Goal: Task Accomplishment & Management: Use online tool/utility

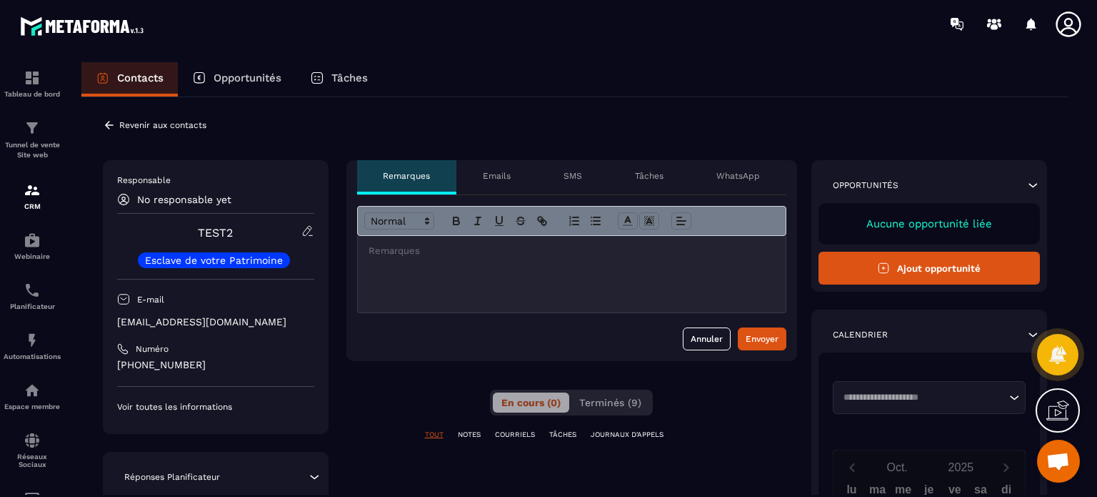
click at [264, 146] on div "**********" at bounding box center [574, 466] width 987 height 739
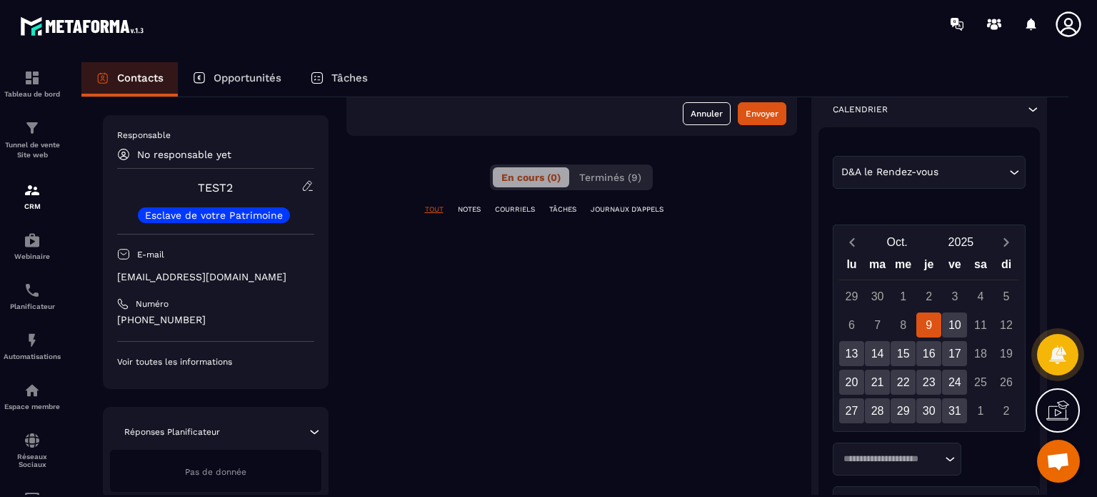
scroll to position [200, 0]
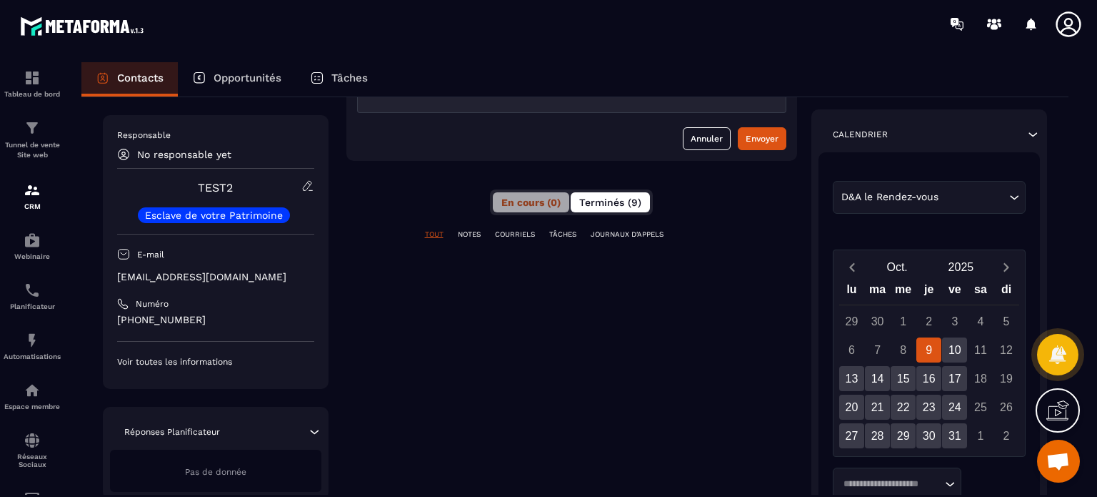
click at [632, 208] on button "Terminés (9)" at bounding box center [610, 202] width 79 height 20
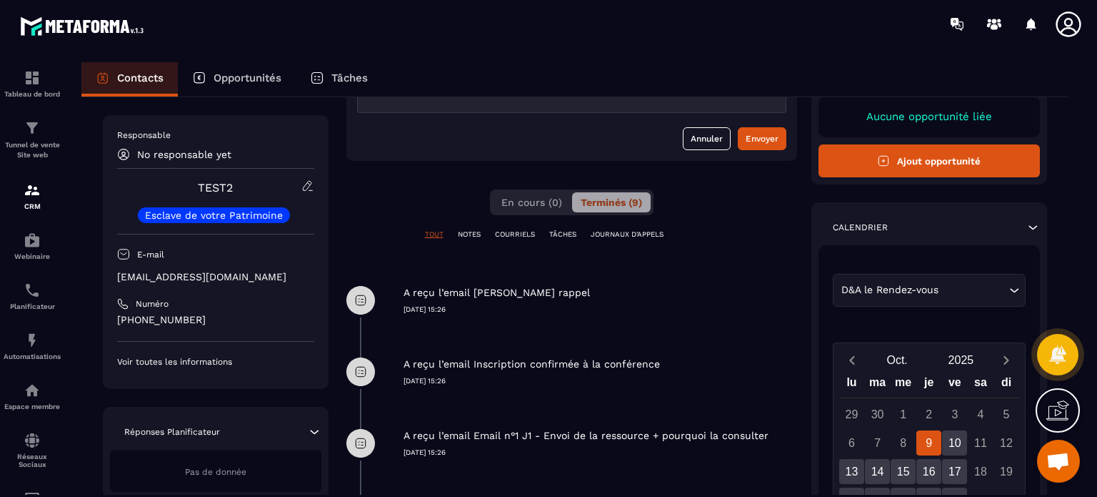
click at [582, 297] on div "A reçu l’email [PERSON_NAME] rappel" at bounding box center [601, 293] width 394 height 14
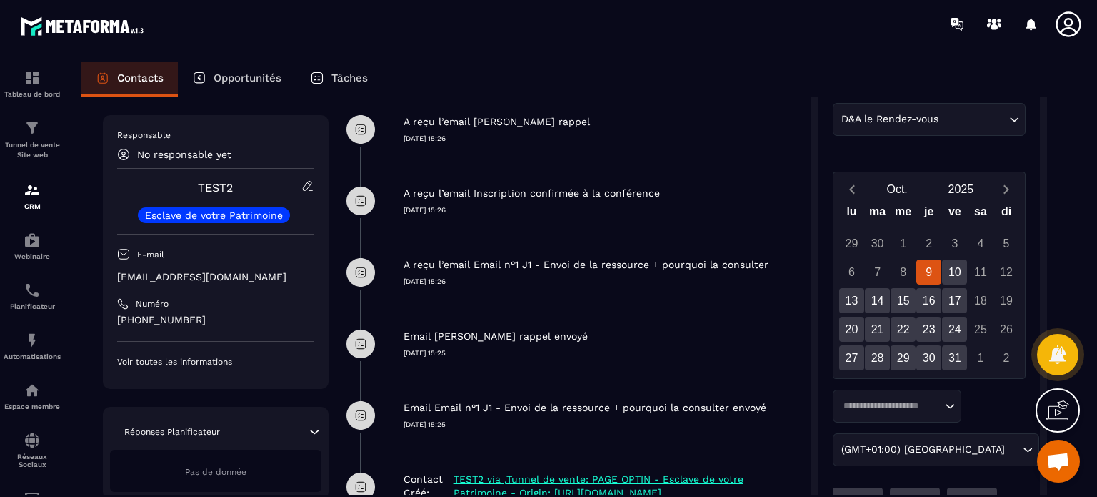
scroll to position [400, 0]
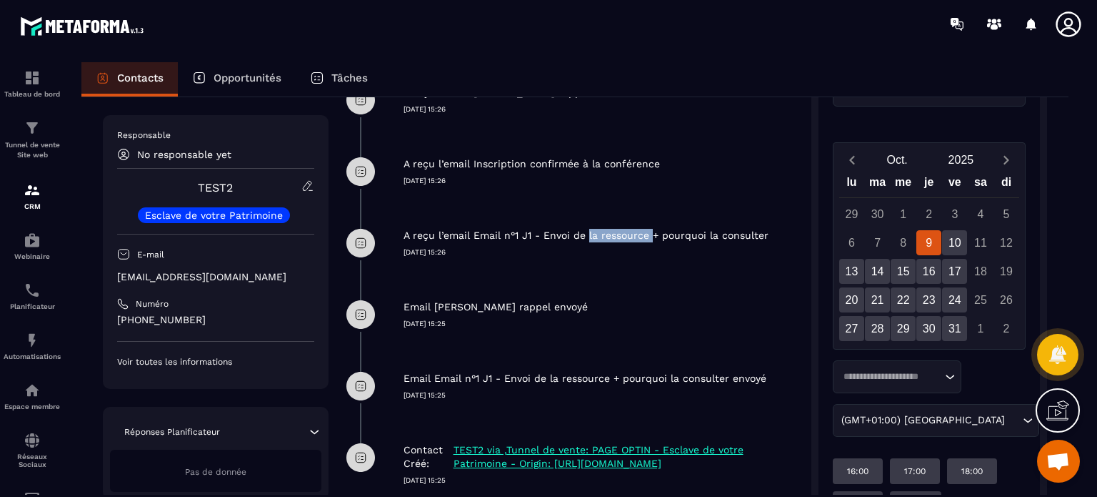
drag, startPoint x: 583, startPoint y: 233, endPoint x: 648, endPoint y: 239, distance: 65.3
click at [648, 239] on p "A reçu l’email Email n°1 J1 - Envoi de la ressource + pourquoi la consulter" at bounding box center [586, 236] width 365 height 14
click at [495, 336] on div "Email [PERSON_NAME] rappel envoyé [DATE] 15:25" at bounding box center [572, 314] width 451 height 71
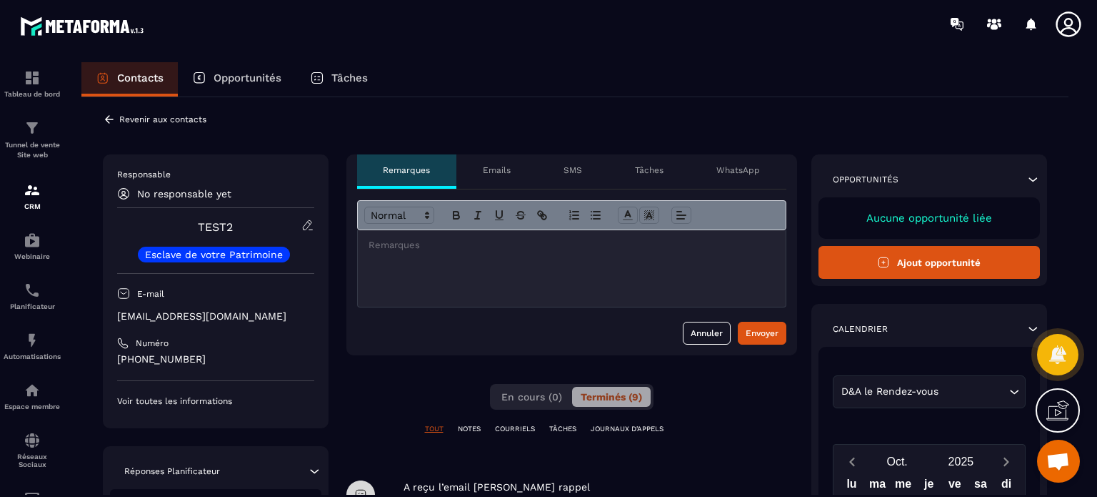
scroll to position [0, 0]
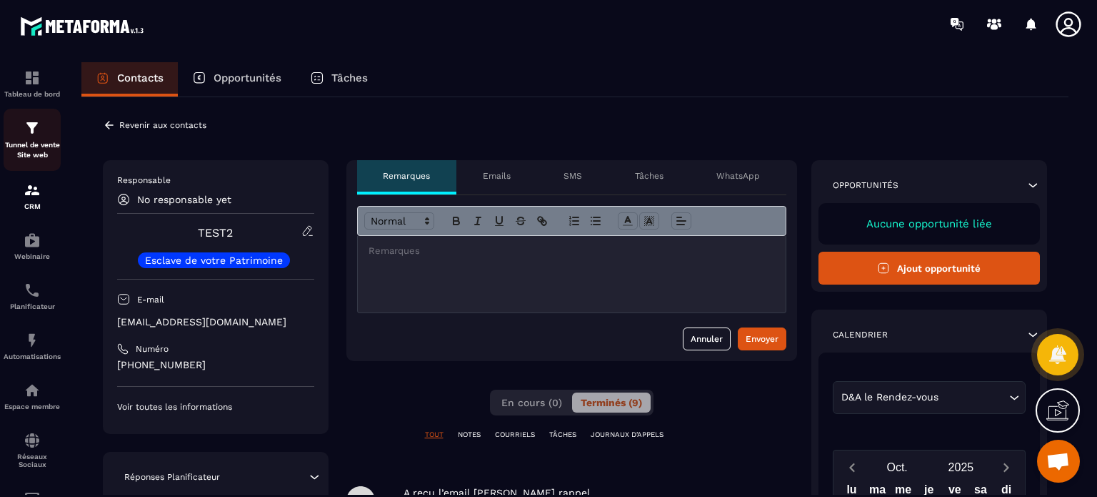
click at [26, 141] on p "Tunnel de vente Site web" at bounding box center [32, 150] width 57 height 20
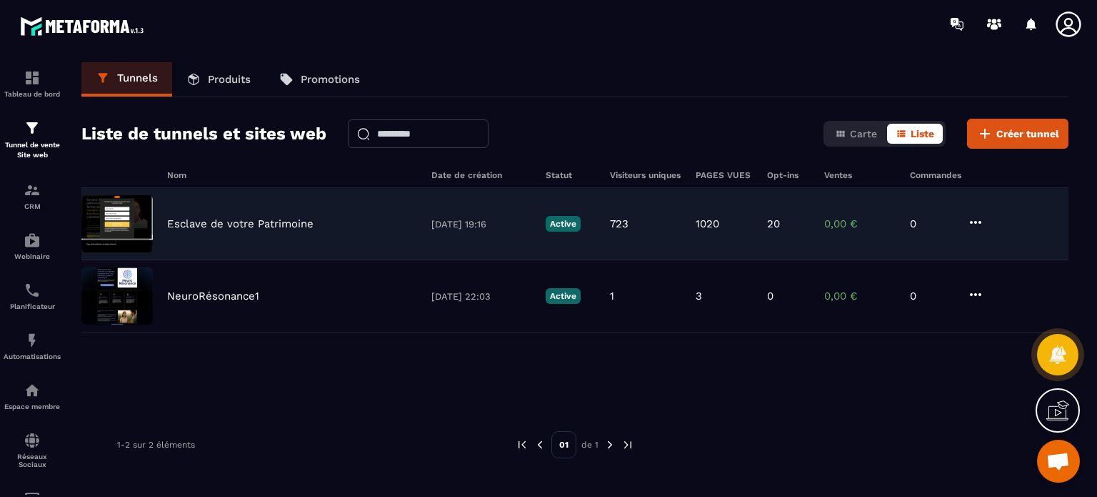
click at [240, 219] on p "Esclave de votre Patrimoine" at bounding box center [240, 223] width 146 height 13
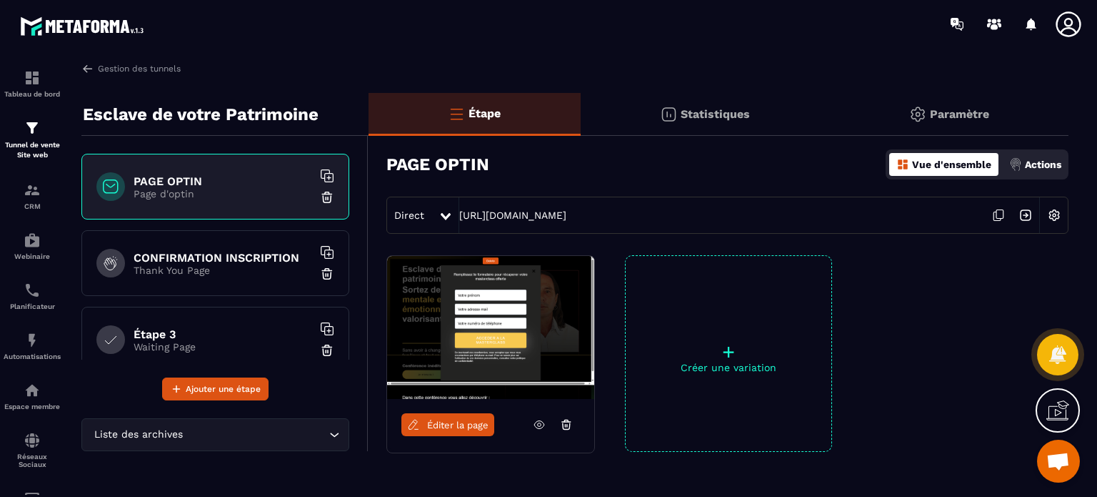
click at [1019, 163] on img at bounding box center [1016, 164] width 13 height 13
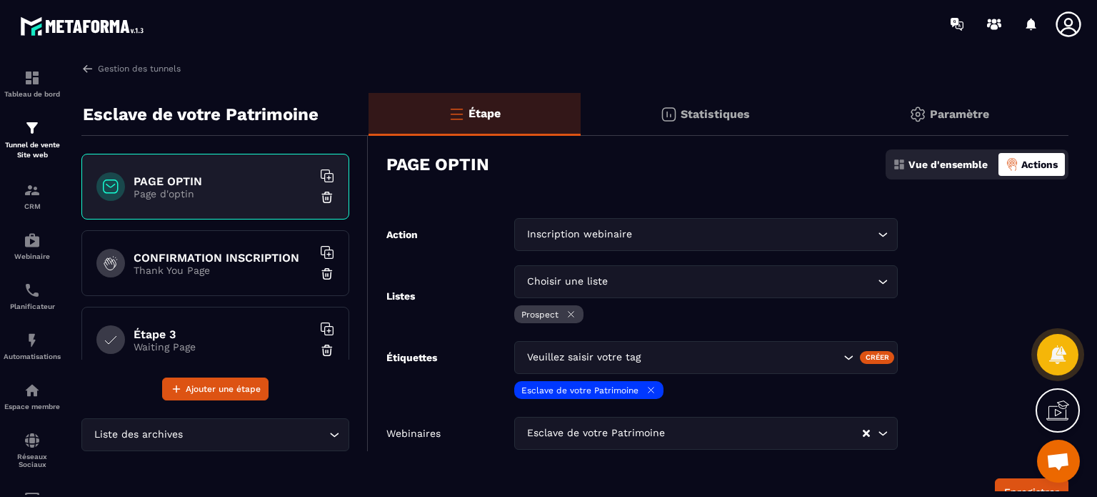
click at [716, 186] on div "PAGE OPTIN Vue d'ensemble Actions" at bounding box center [728, 164] width 682 height 50
click at [637, 234] on input "Search for option" at bounding box center [754, 234] width 239 height 16
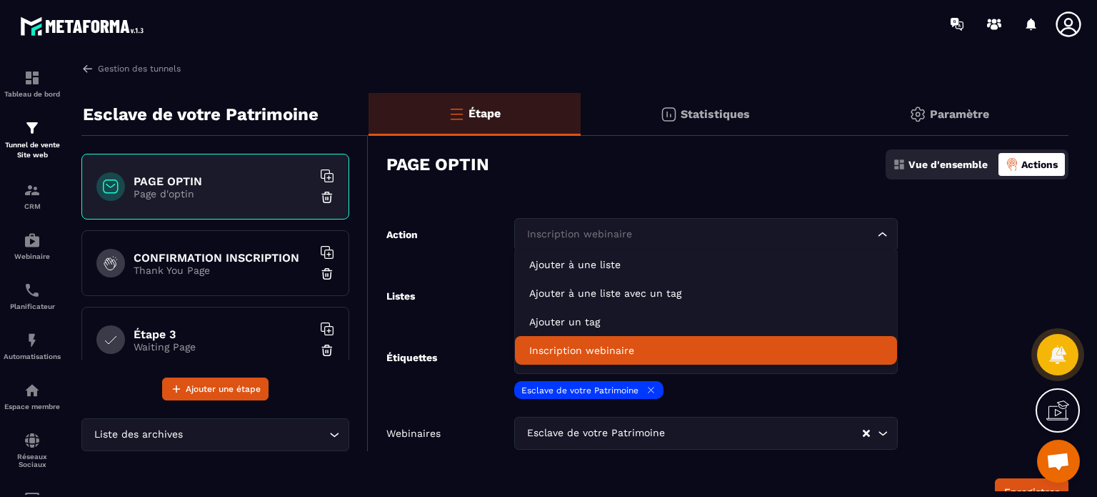
click at [554, 349] on p "Inscription webinaire" at bounding box center [706, 350] width 354 height 14
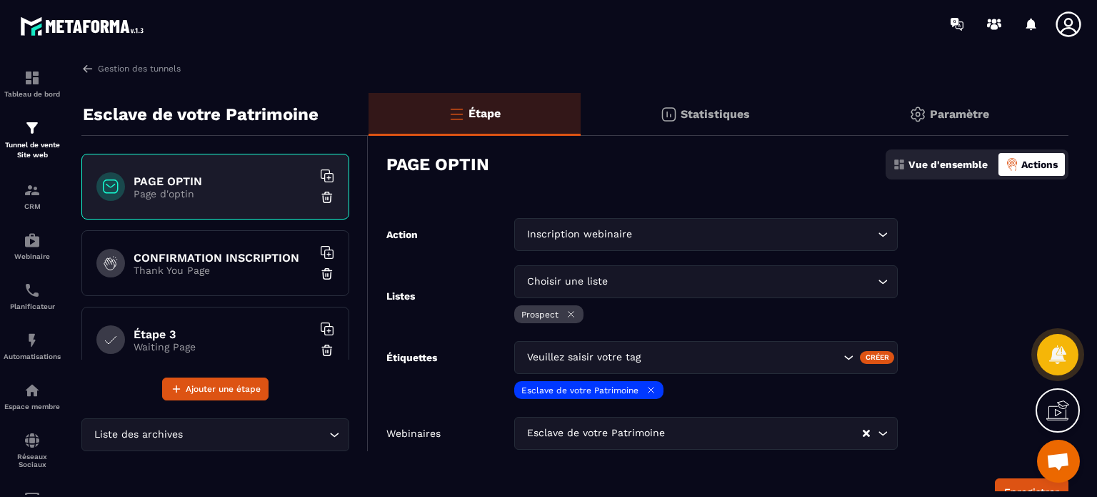
click at [474, 274] on div "Listes Choisir une liste Loading... Prospect" at bounding box center [643, 295] width 512 height 61
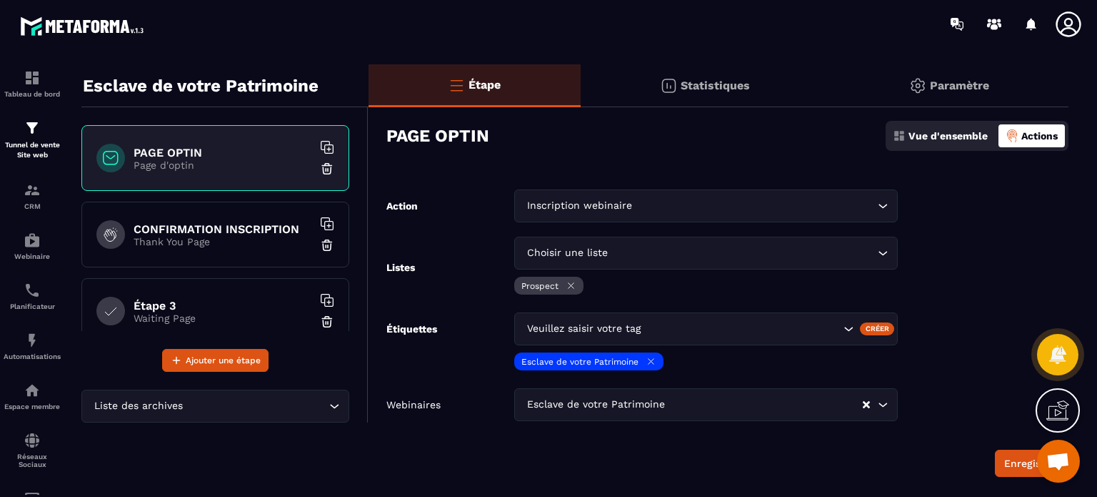
scroll to position [57, 0]
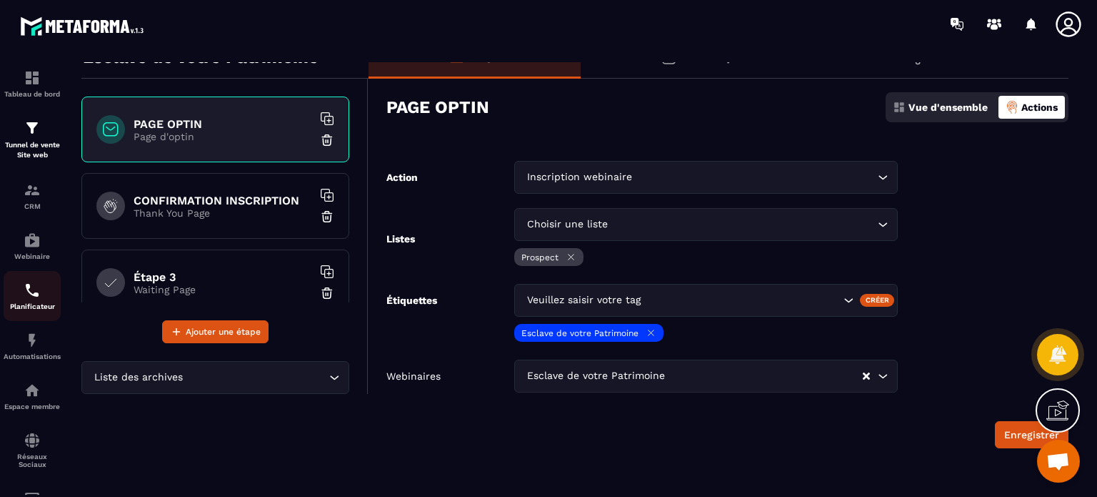
click at [26, 297] on img at bounding box center [32, 290] width 17 height 17
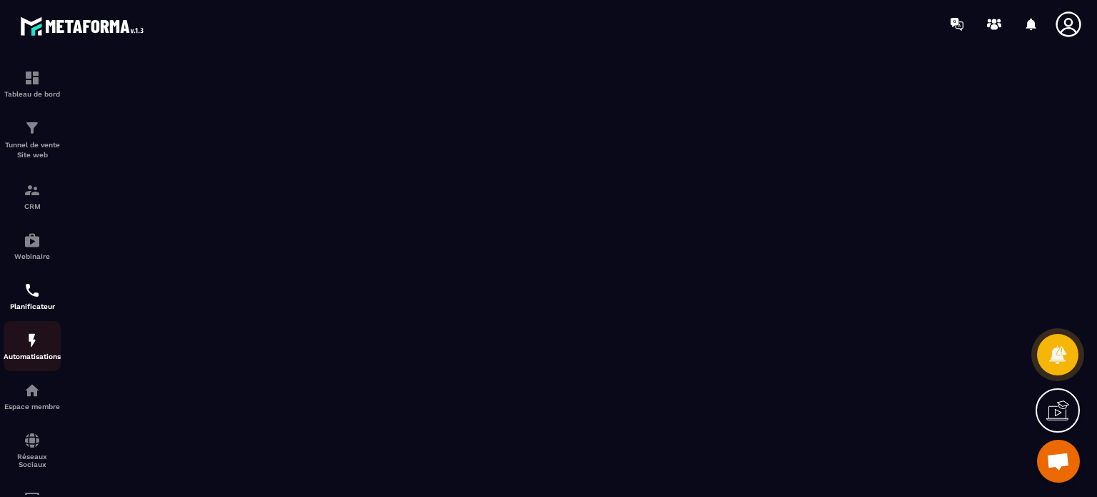
click at [26, 327] on link "Automatisations" at bounding box center [32, 346] width 57 height 50
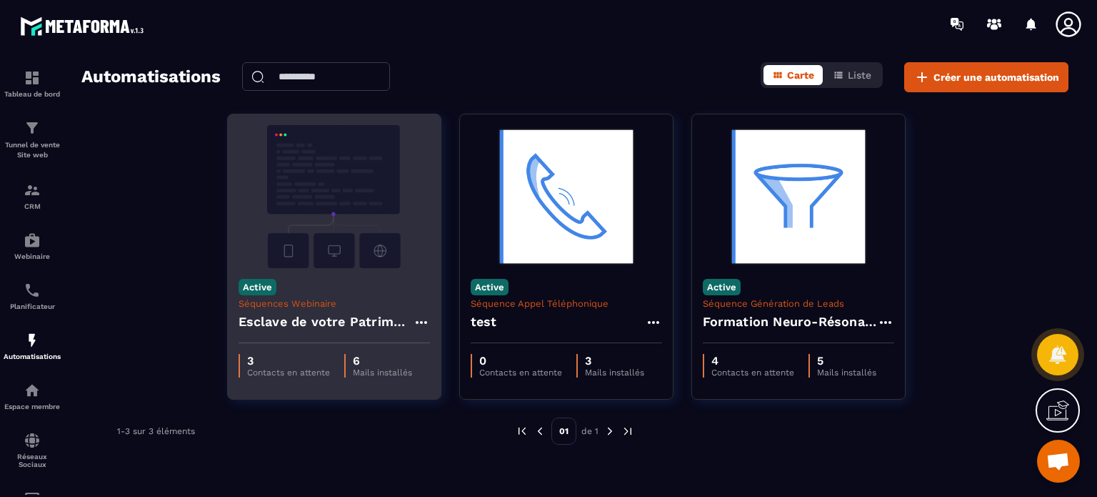
click at [321, 199] on img at bounding box center [334, 196] width 191 height 143
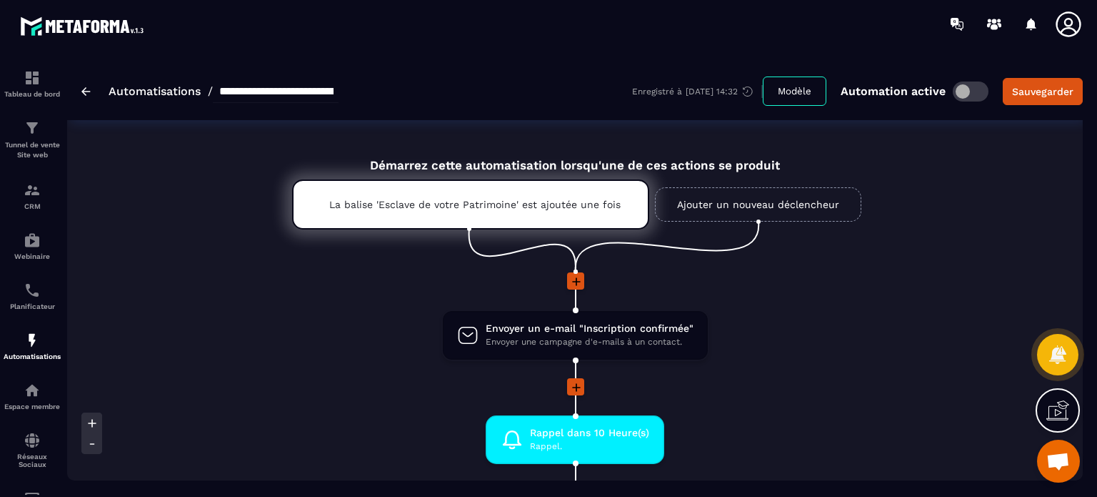
click at [768, 305] on li at bounding box center [575, 290] width 676 height 37
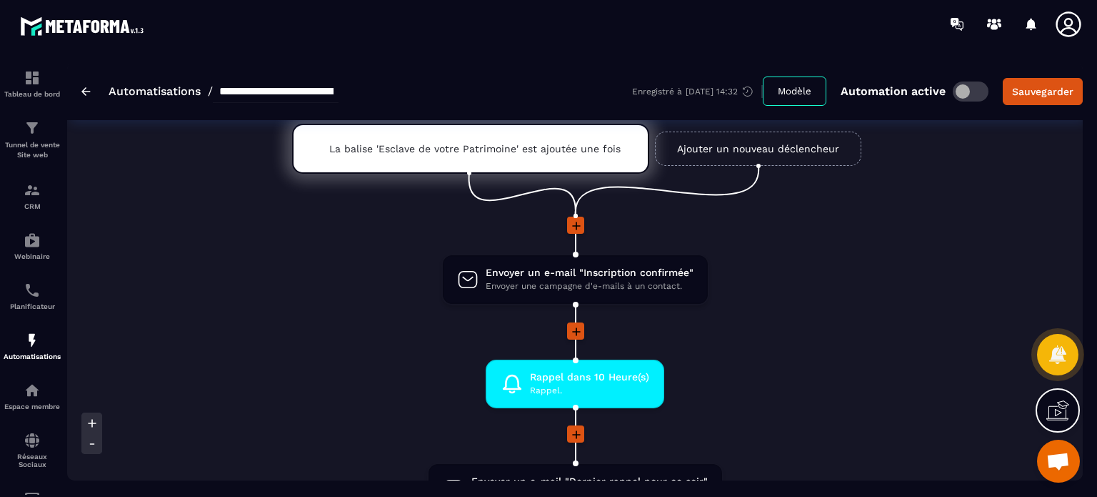
scroll to position [57, 0]
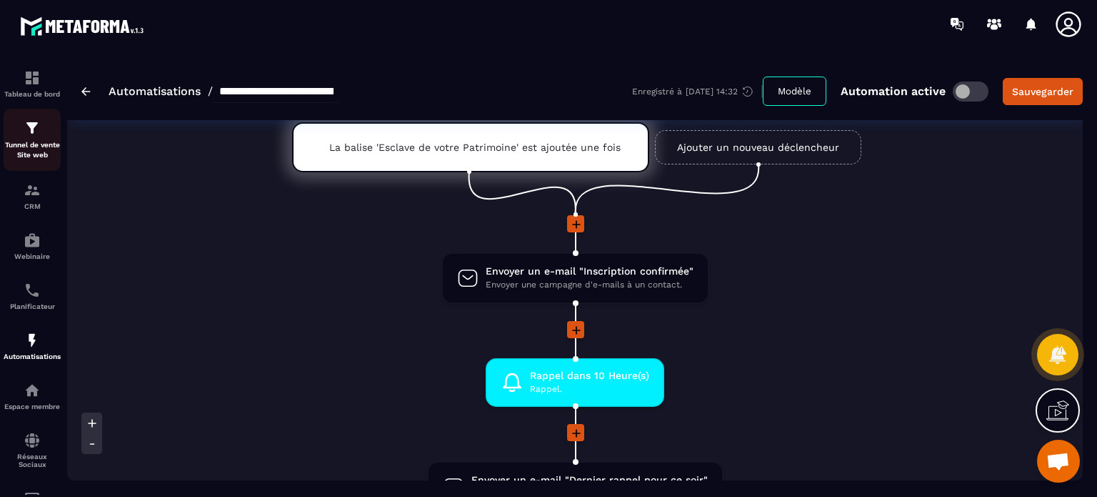
click at [41, 124] on div "Tunnel de vente Site web" at bounding box center [32, 139] width 57 height 41
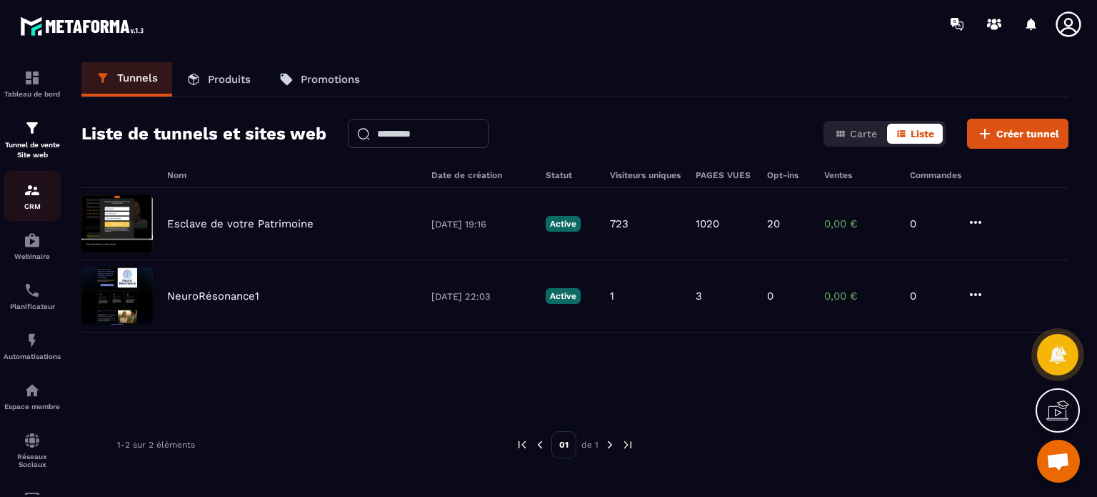
click at [43, 211] on link "CRM" at bounding box center [32, 196] width 57 height 50
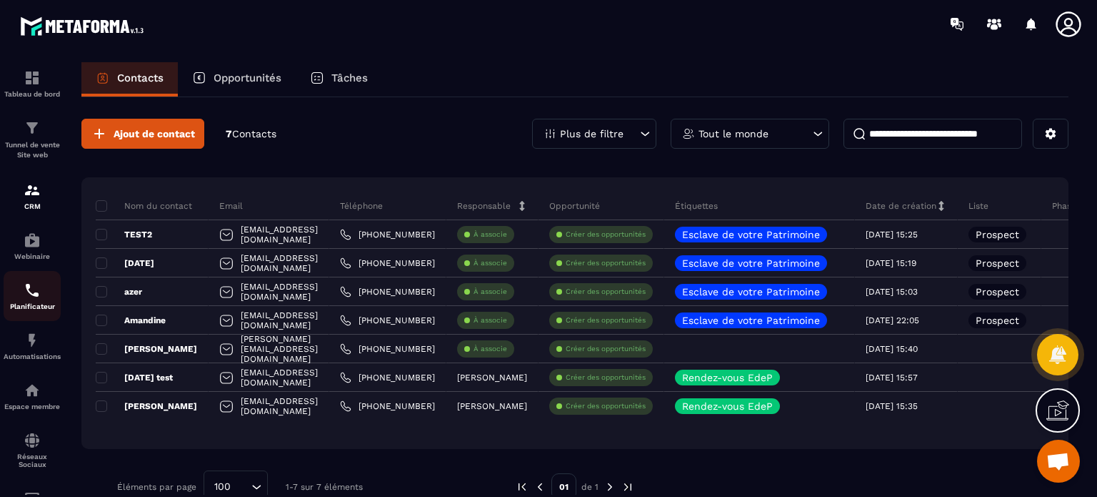
click at [19, 302] on div "Planificateur" at bounding box center [32, 296] width 57 height 29
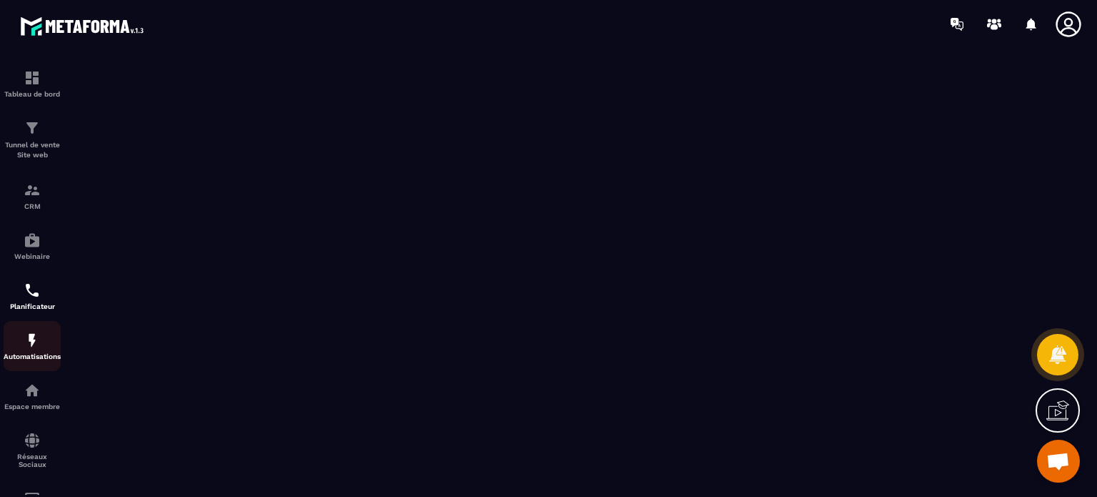
click at [26, 349] on img at bounding box center [32, 340] width 17 height 17
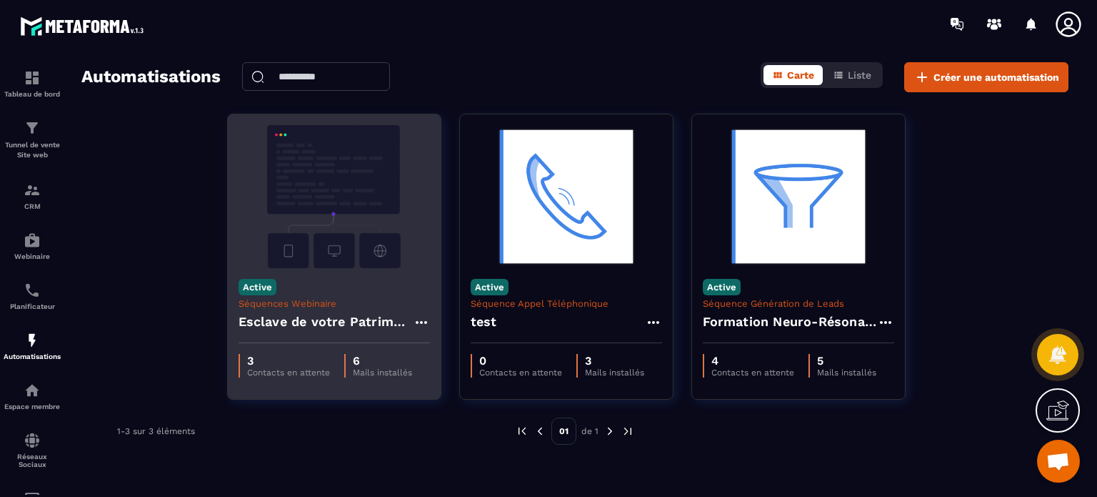
click at [372, 210] on img at bounding box center [334, 196] width 191 height 143
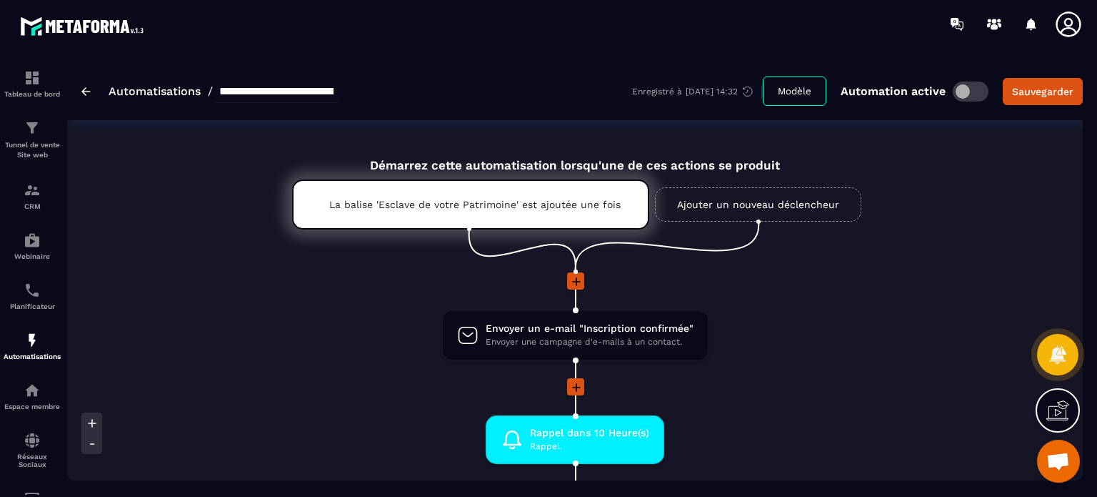
click at [344, 290] on div at bounding box center [575, 281] width 676 height 19
click at [43, 85] on div "Tableau de bord" at bounding box center [32, 83] width 57 height 29
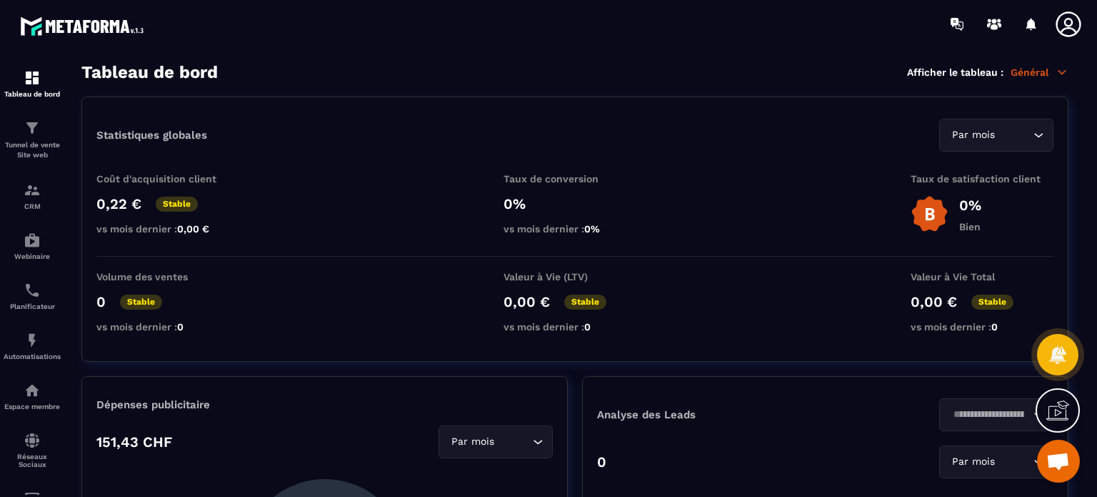
click at [1023, 71] on p "Général" at bounding box center [1040, 72] width 58 height 13
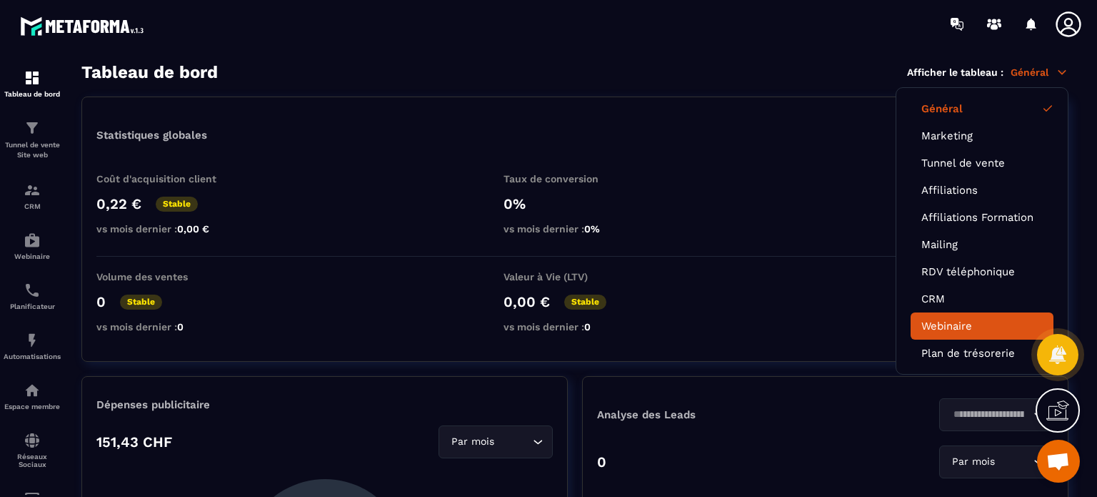
click at [947, 319] on link "Webinaire" at bounding box center [982, 325] width 121 height 13
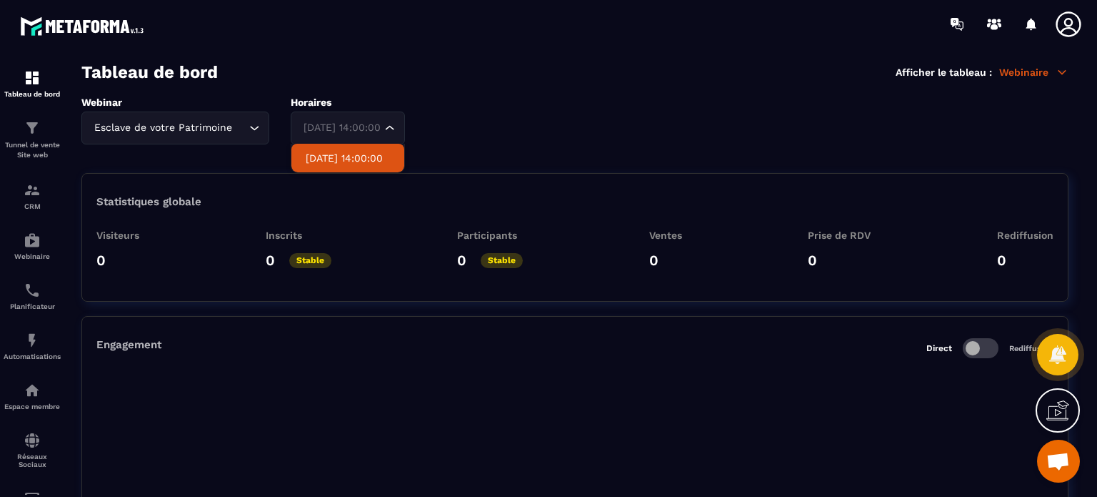
click at [320, 122] on div "[DATE] 14:00:00" at bounding box center [341, 128] width 84 height 16
click at [320, 162] on p "[DATE] 14:00:00" at bounding box center [348, 158] width 84 height 14
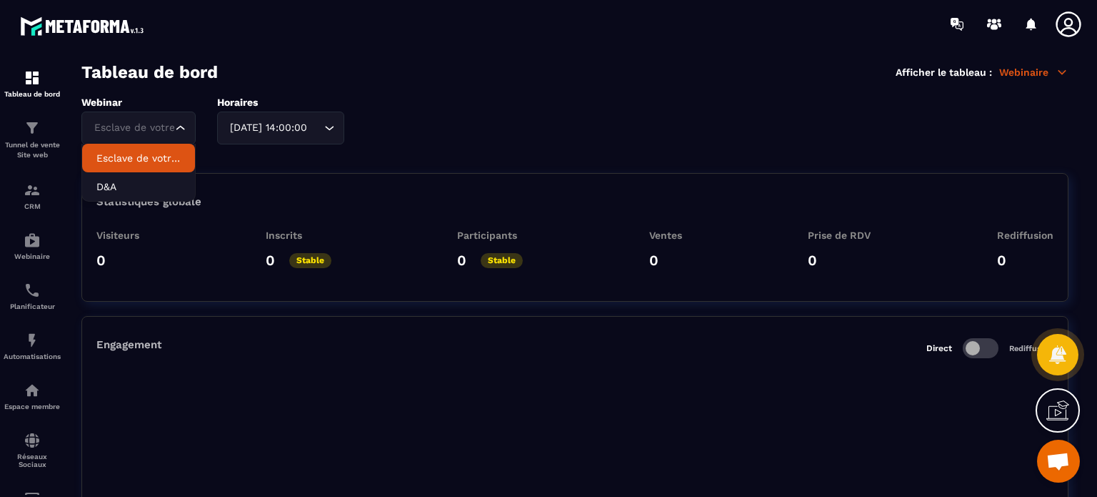
click at [248, 132] on div "Webinar Esclave de votre Patrimoine Loading... Esclave de votre Patrimoine D&A …" at bounding box center [574, 120] width 987 height 48
click at [163, 162] on p "Esclave de votre Patrimoine" at bounding box center [138, 158] width 84 height 14
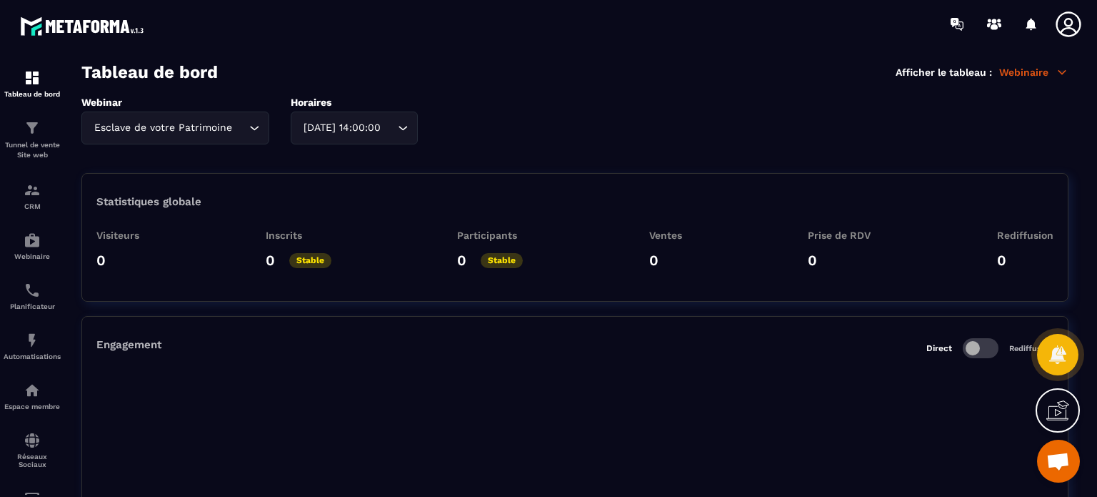
click at [384, 126] on div "[DATE] 14:00:00 Loading..." at bounding box center [354, 127] width 127 height 33
click at [334, 159] on p "[DATE] 14:00:00" at bounding box center [348, 158] width 84 height 14
click at [29, 357] on p "Automatisations" at bounding box center [32, 356] width 57 height 8
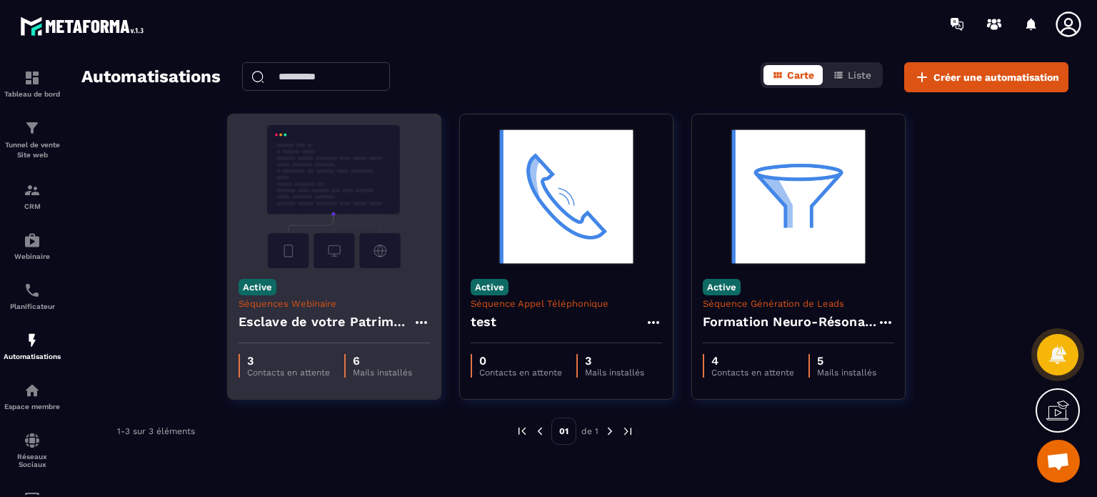
click at [375, 250] on img at bounding box center [334, 196] width 191 height 143
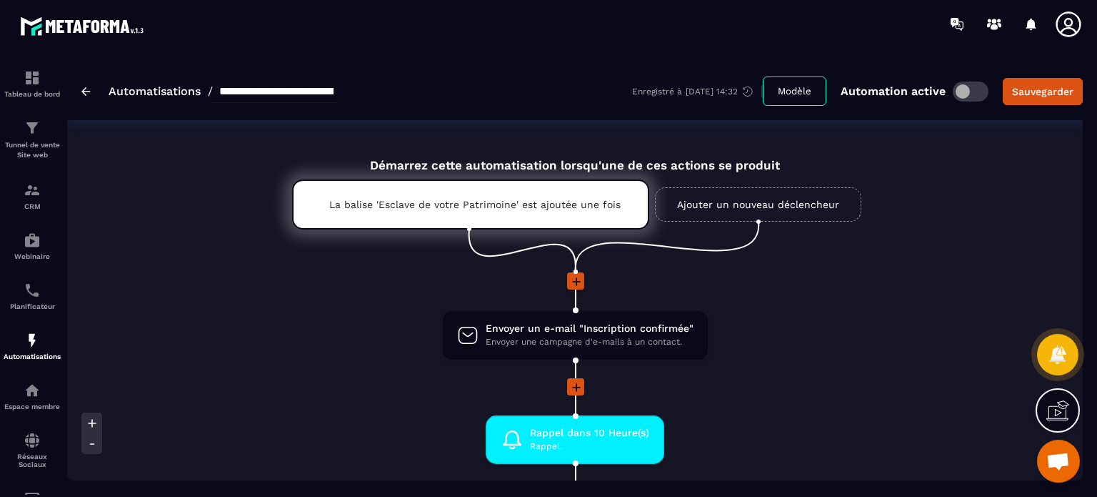
click at [766, 328] on li "Envoyer un e-mail "Inscription confirmée" Envoyer une campagne d'e-mails à un c…" at bounding box center [575, 343] width 676 height 69
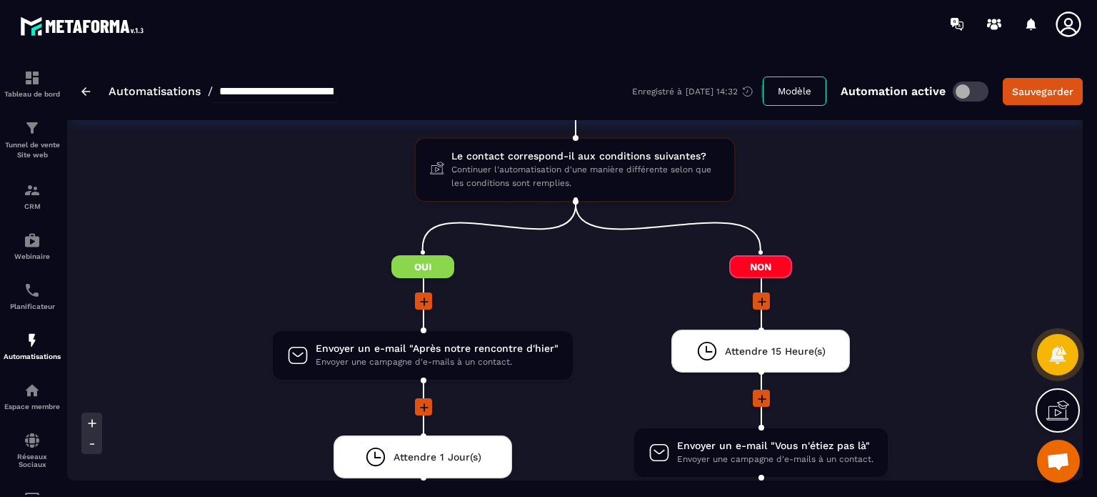
scroll to position [772, 0]
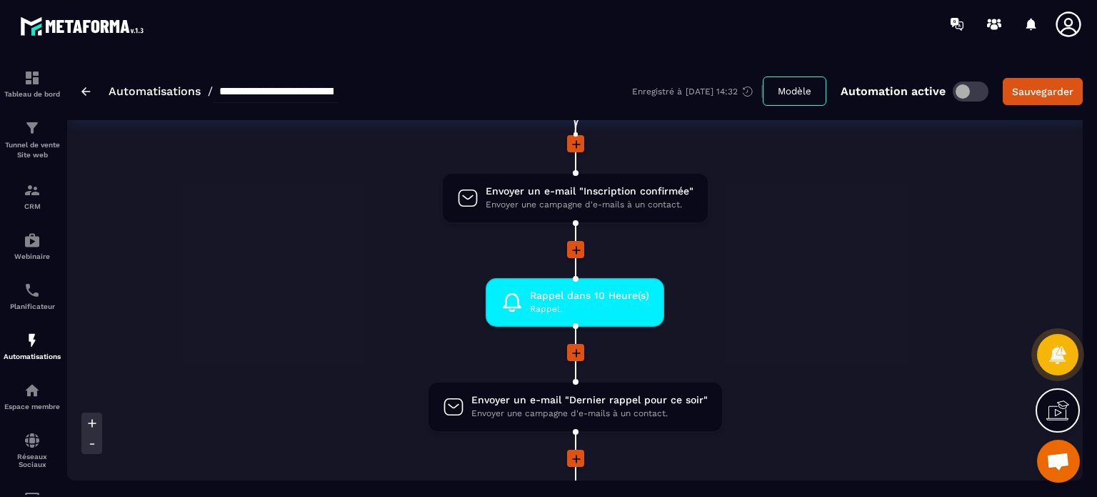
scroll to position [0, 0]
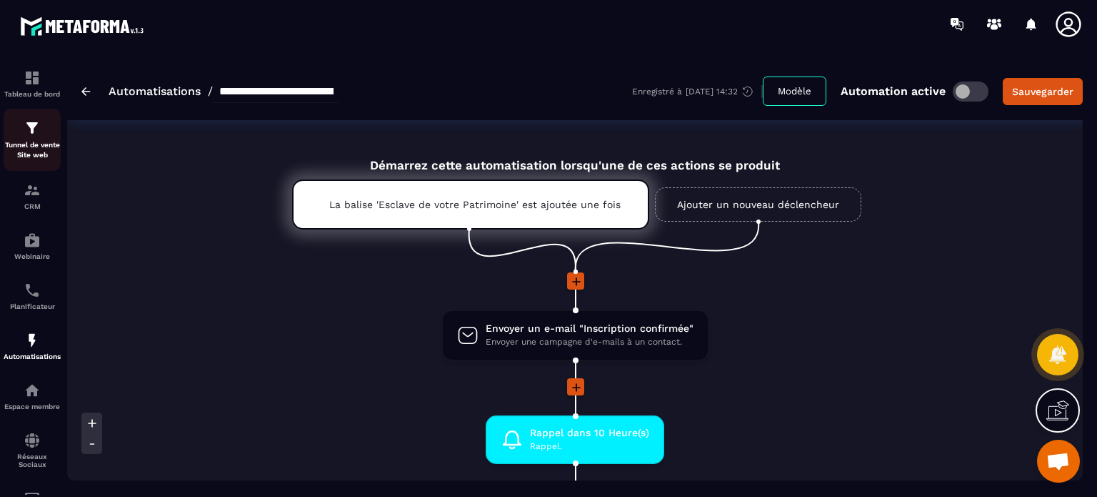
click at [44, 142] on p "Tunnel de vente Site web" at bounding box center [32, 150] width 57 height 20
